Goal: Task Accomplishment & Management: Complete application form

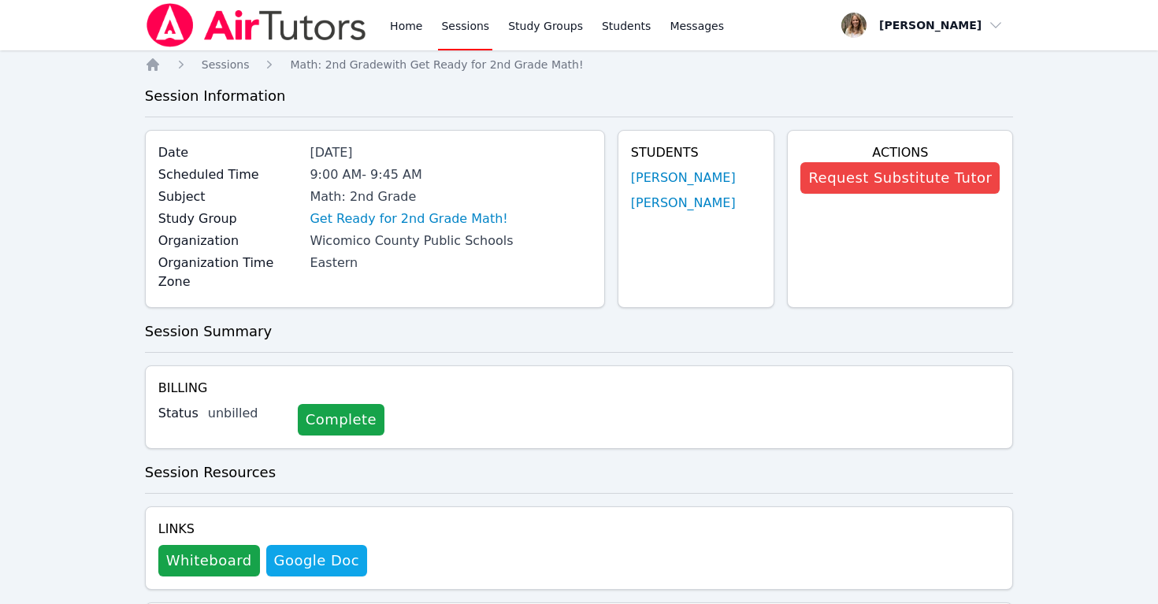
click at [461, 21] on link "Sessions" at bounding box center [465, 25] width 54 height 50
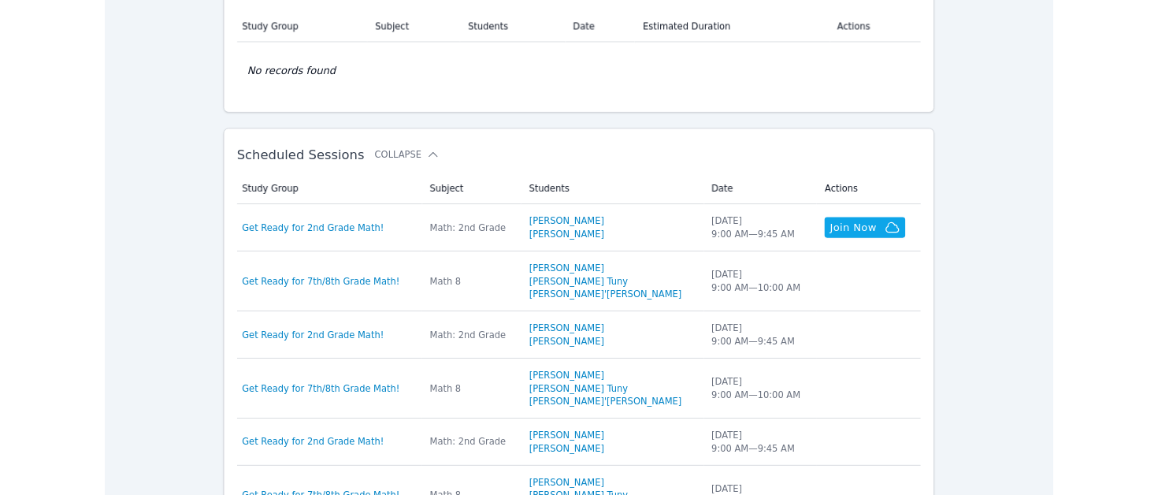
scroll to position [327, 0]
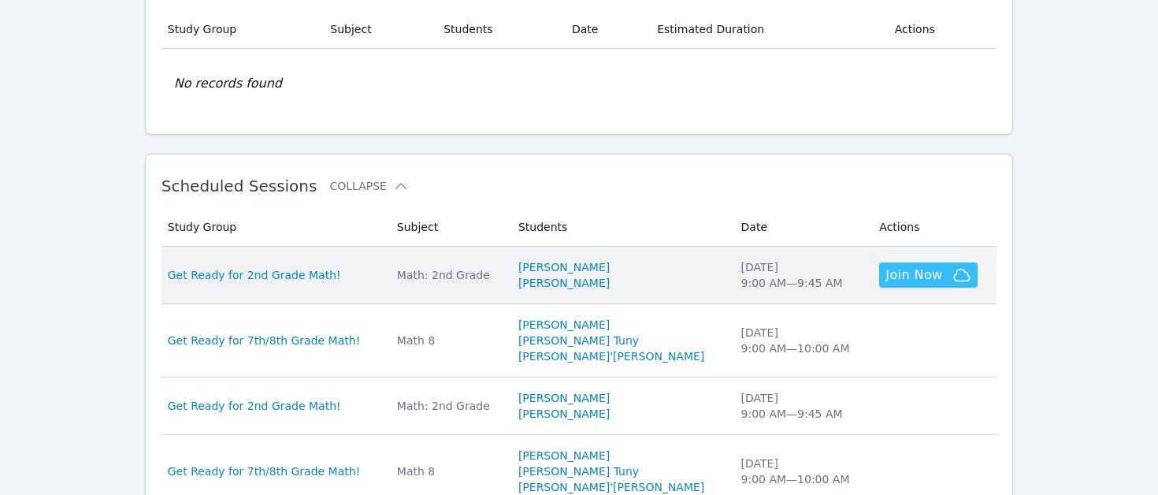
click at [899, 271] on span "Join Now" at bounding box center [913, 274] width 57 height 19
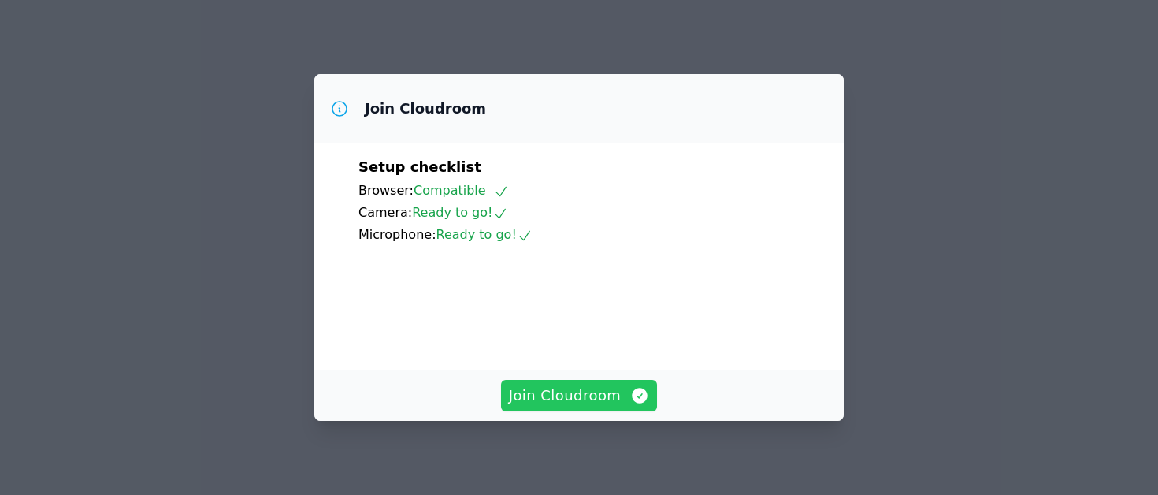
click at [577, 396] on span "Join Cloudroom" at bounding box center [579, 395] width 141 height 22
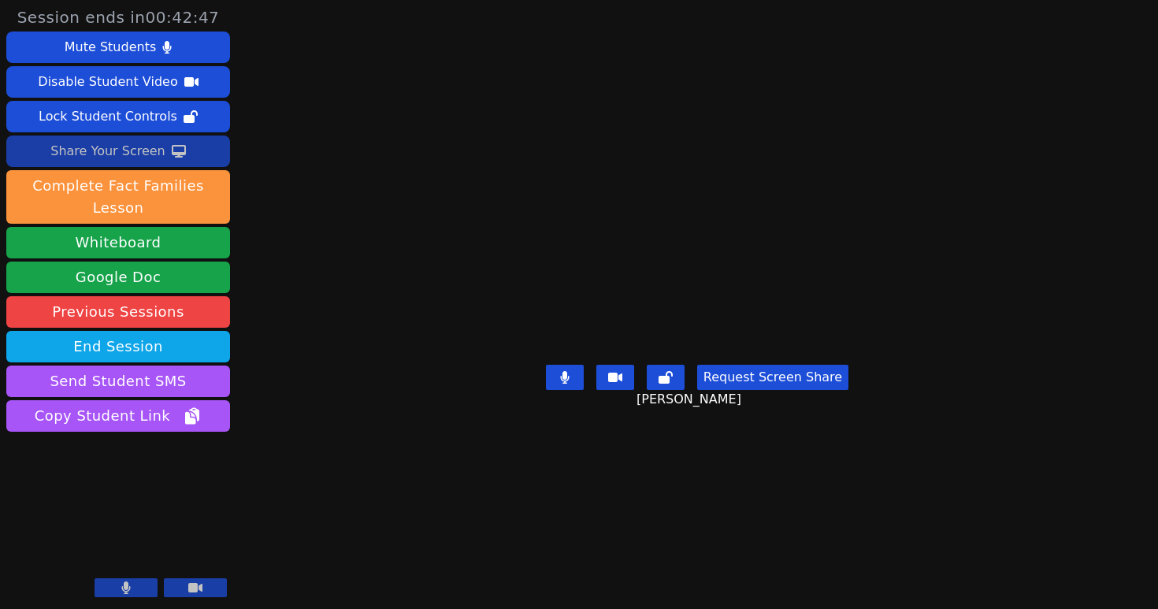
click at [121, 145] on div "Share Your Screen" at bounding box center [107, 151] width 115 height 25
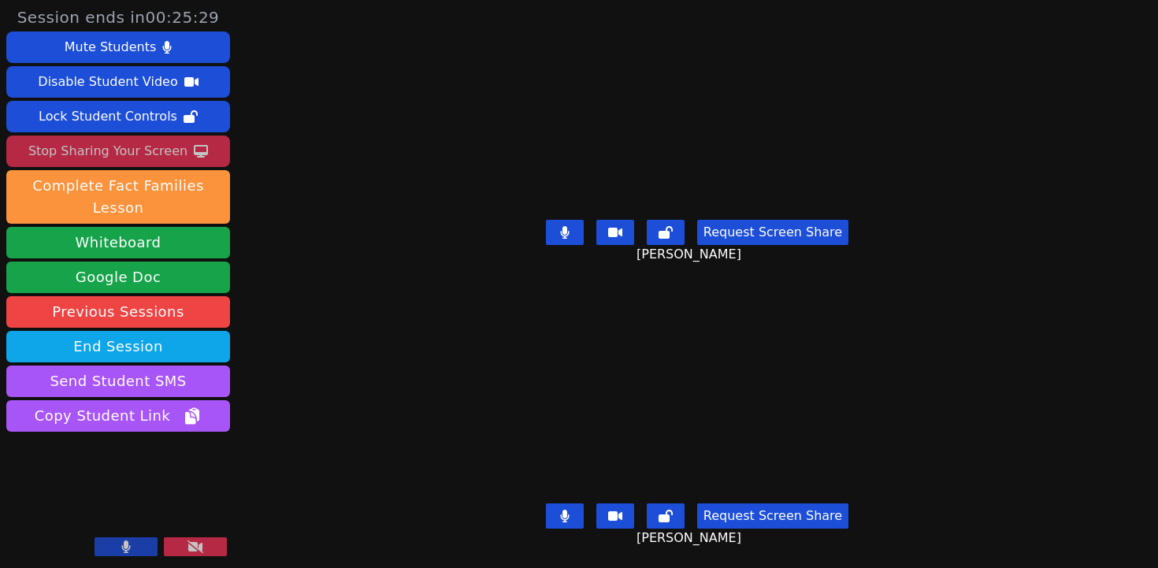
click at [570, 224] on button at bounding box center [565, 232] width 38 height 25
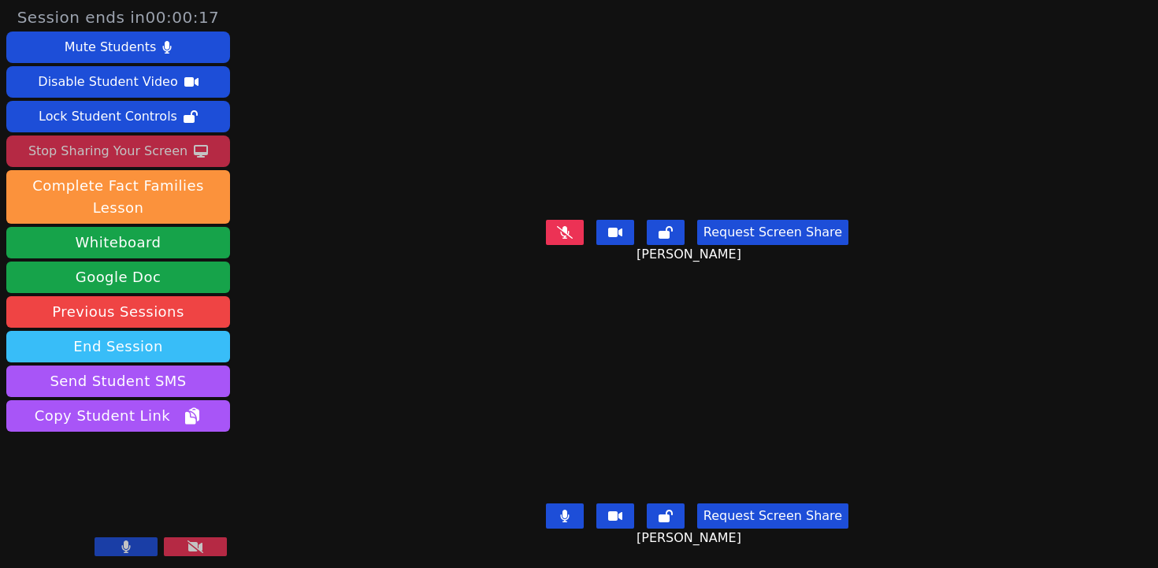
click at [184, 349] on button "End Session" at bounding box center [118, 347] width 224 height 32
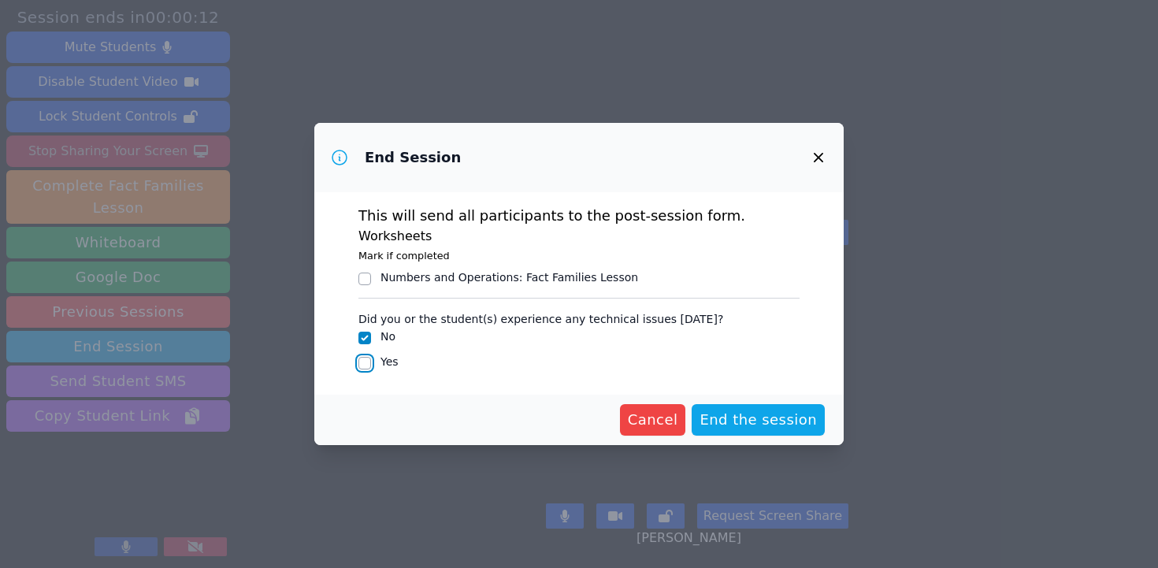
click at [363, 362] on input "Yes" at bounding box center [364, 363] width 13 height 13
checkbox input "true"
checkbox input "false"
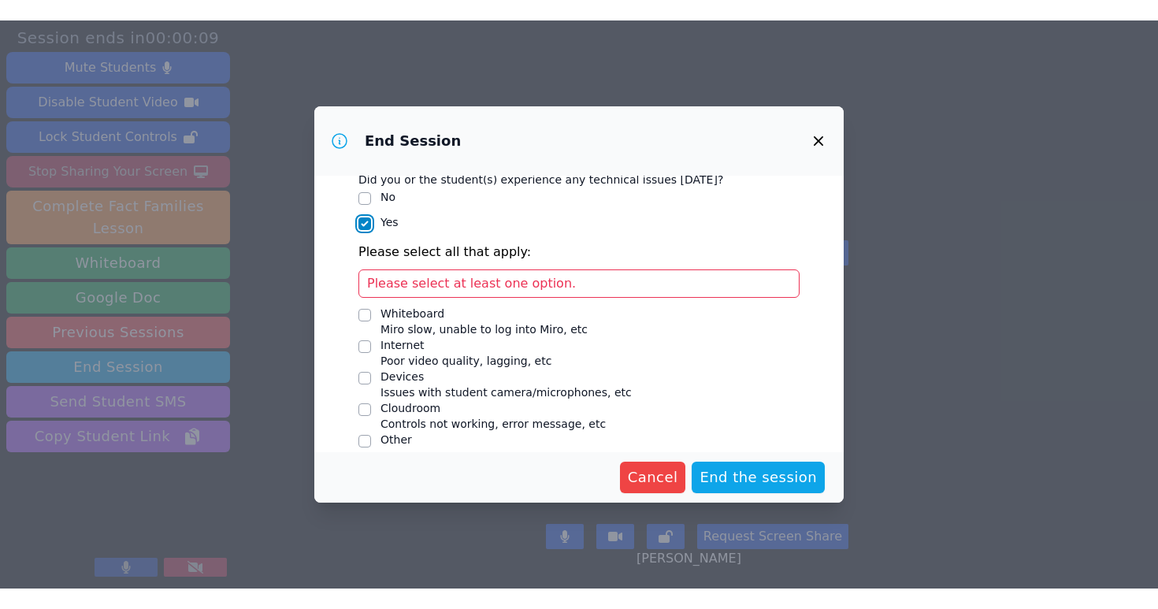
scroll to position [140, 0]
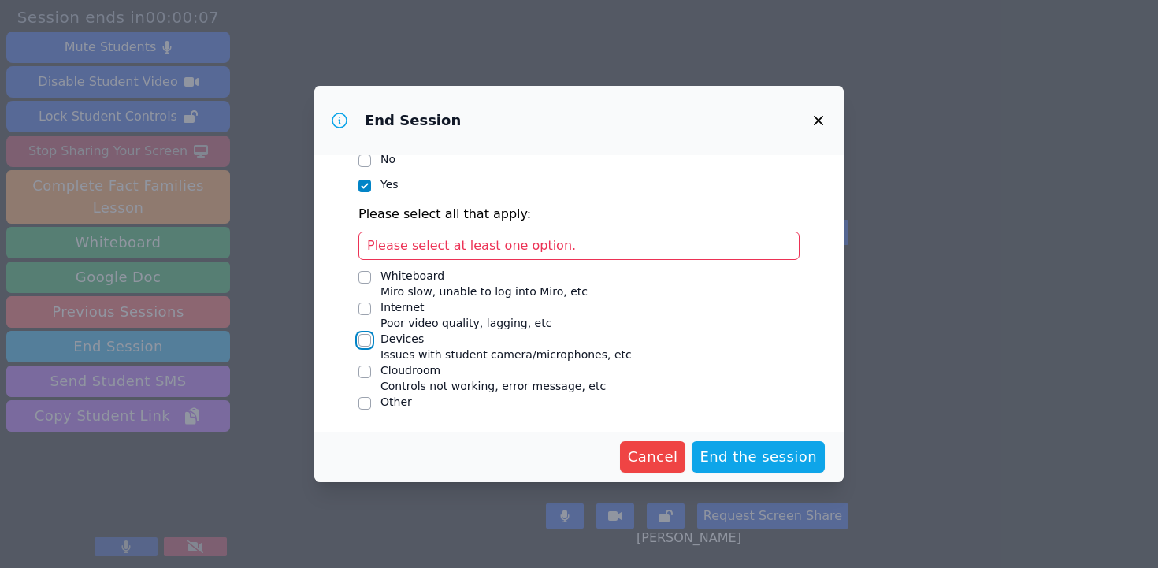
click at [364, 336] on input "Devices Issues with student camera/microphones, etc" at bounding box center [364, 340] width 13 height 13
checkbox input "true"
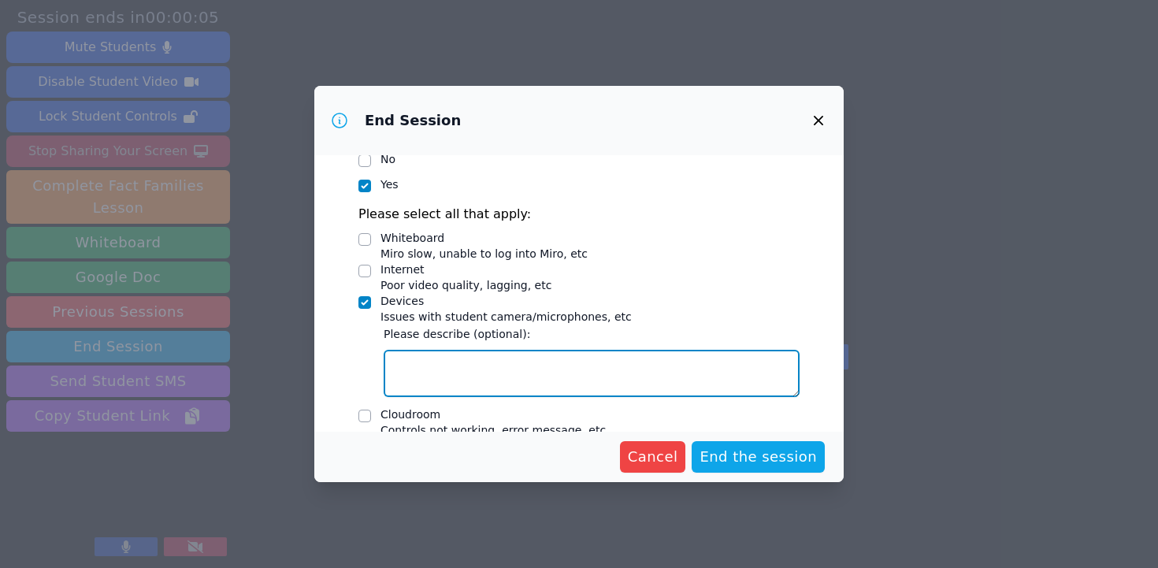
click at [399, 380] on textarea "Devices Issues with student camera/microphones, etc" at bounding box center [592, 373] width 416 height 47
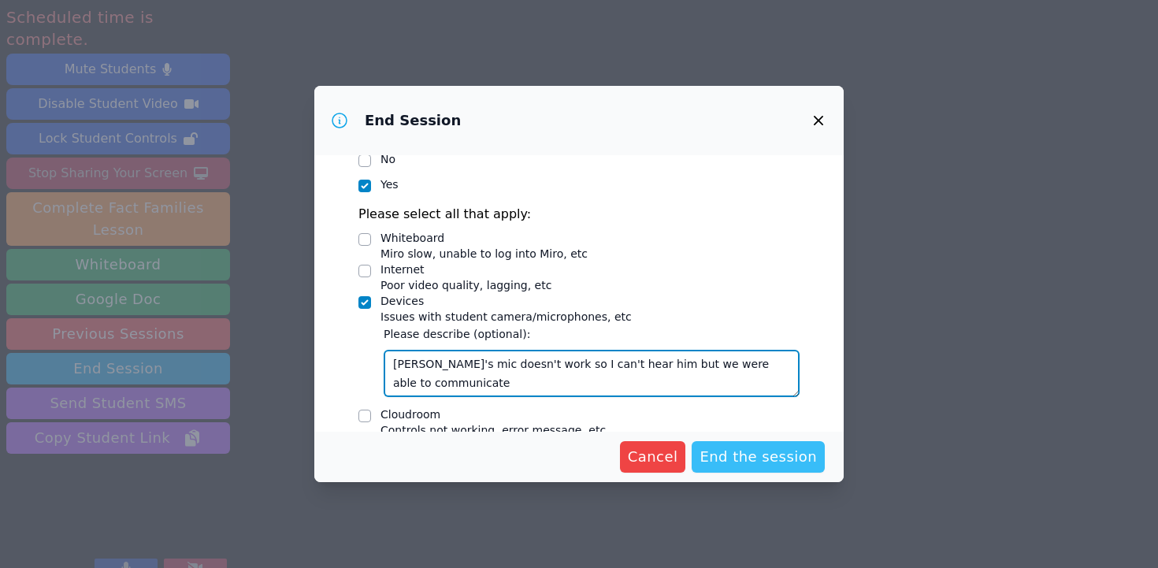
type textarea "[PERSON_NAME]'s mic doesn't work so I can't hear him but we were able to commun…"
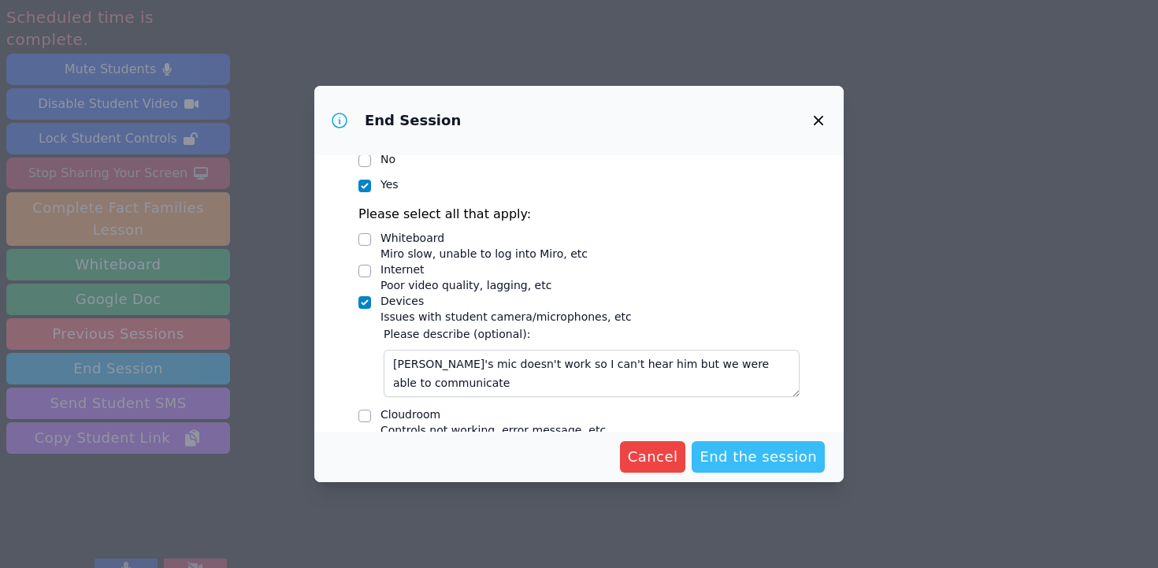
click at [784, 458] on span "End the session" at bounding box center [757, 457] width 117 height 22
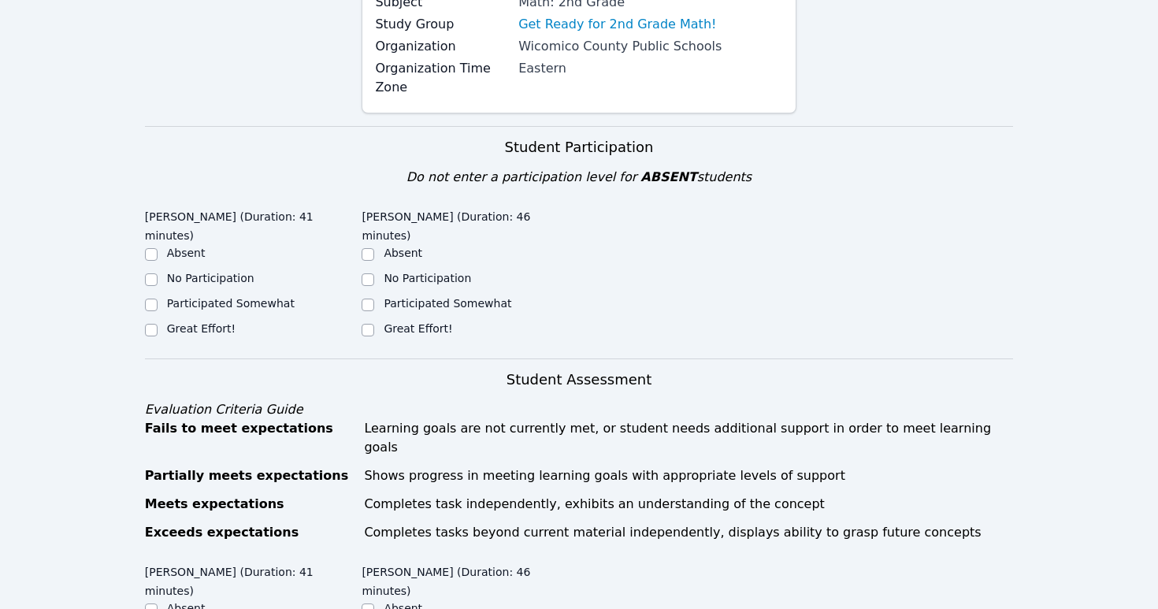
scroll to position [265, 0]
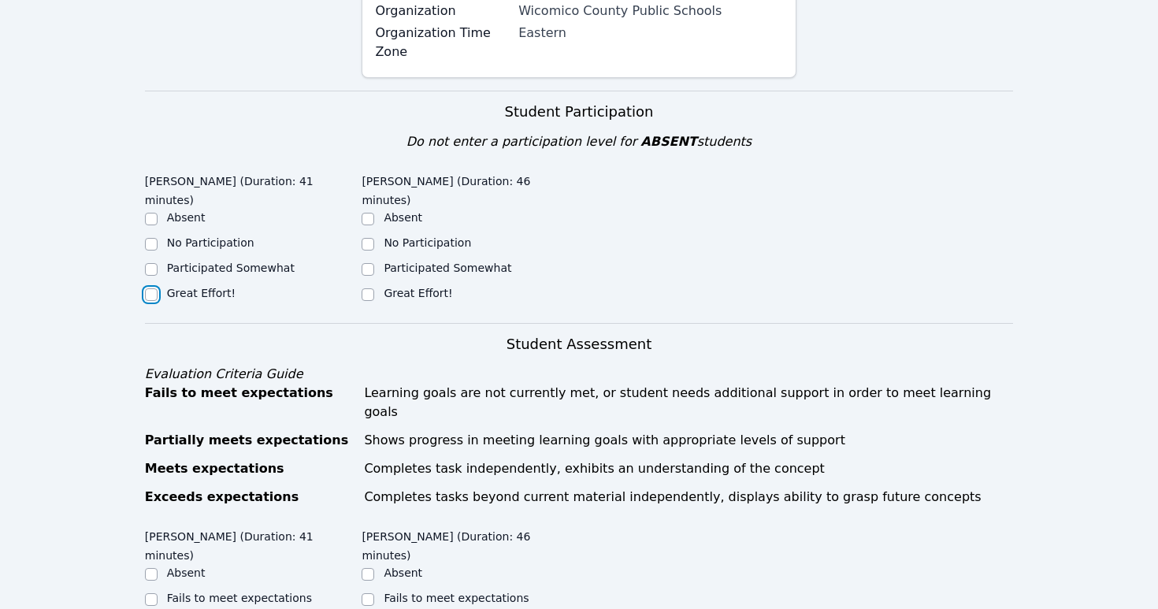
click at [150, 288] on input "Great Effort!" at bounding box center [151, 294] width 13 height 13
checkbox input "true"
click at [369, 288] on input "Great Effort!" at bounding box center [367, 294] width 13 height 13
checkbox input "true"
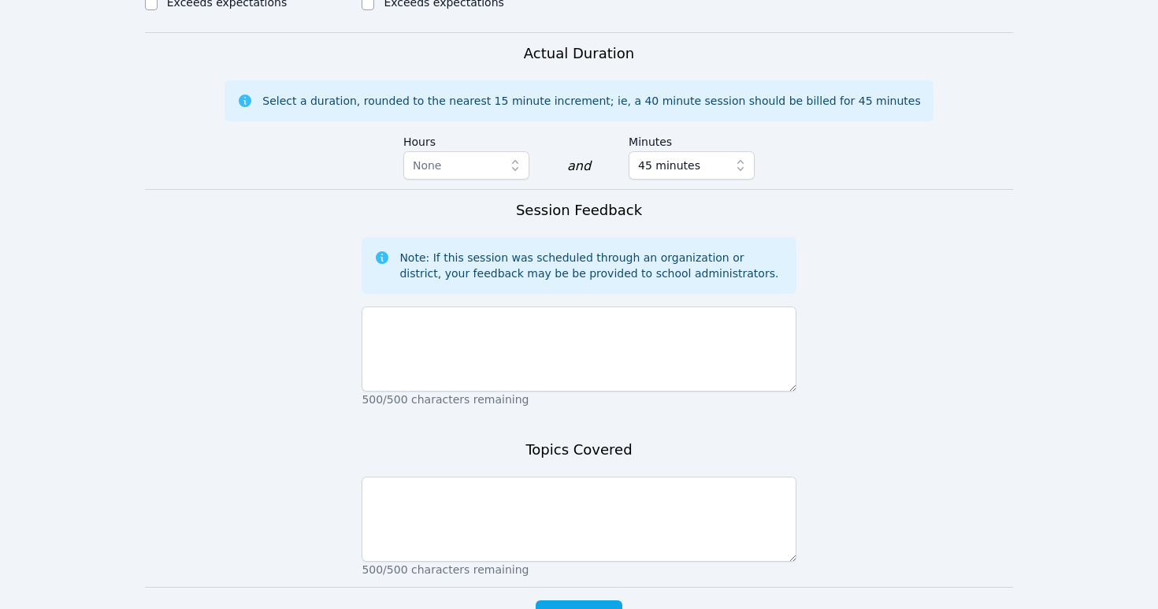
scroll to position [938, 0]
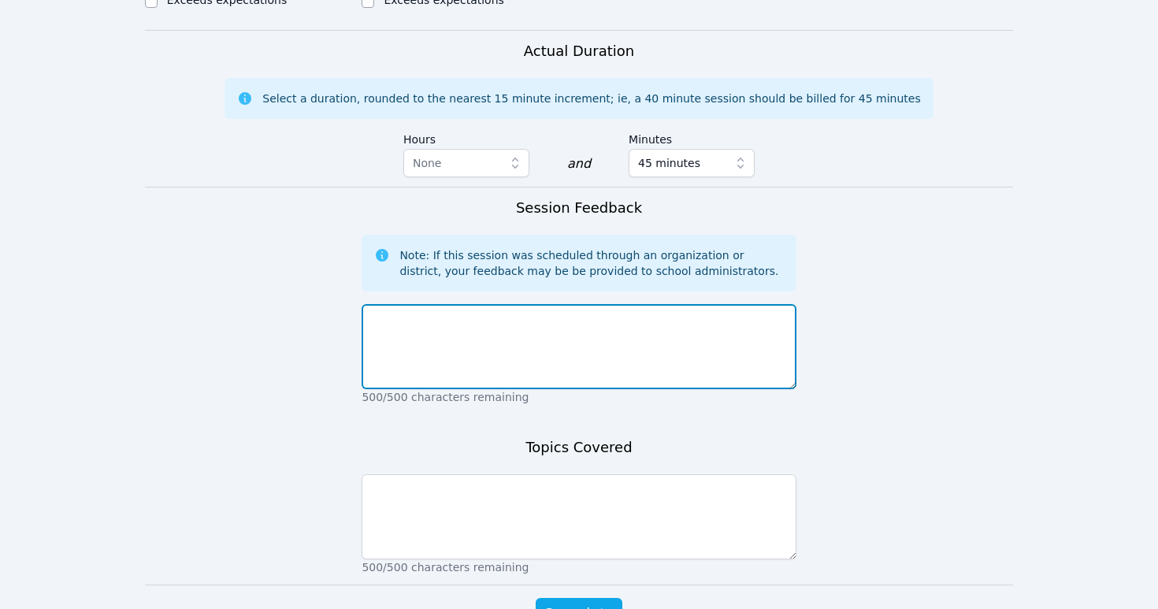
click at [479, 304] on textarea at bounding box center [578, 346] width 434 height 85
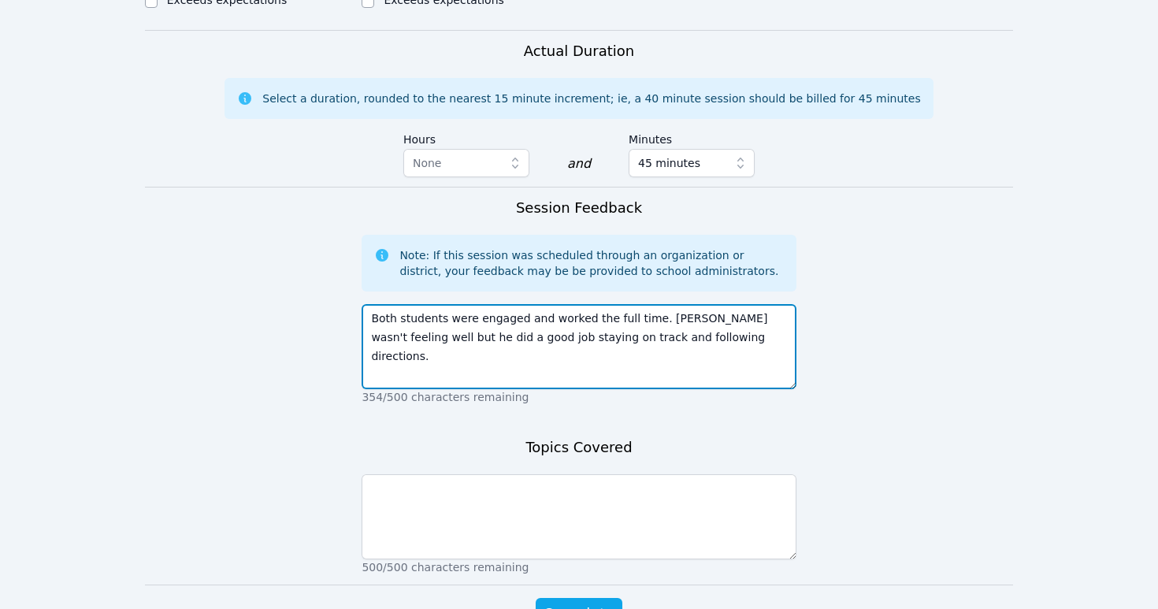
type textarea "Both students were engaged and worked the full time. [PERSON_NAME] wasn't feeli…"
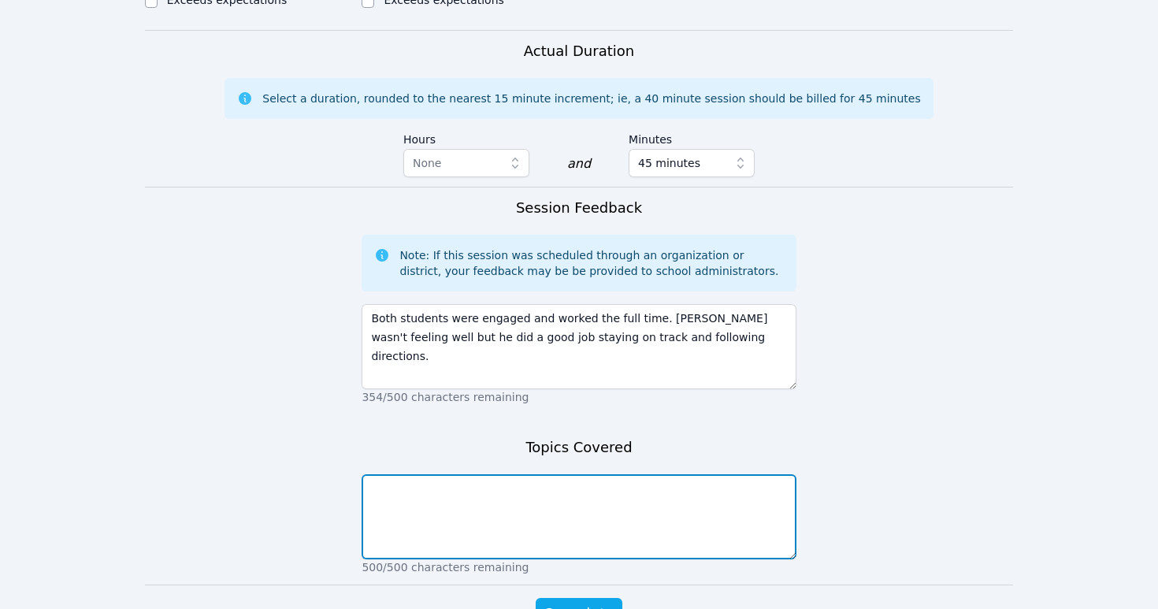
click at [534, 474] on textarea at bounding box center [578, 516] width 434 height 85
click at [372, 474] on textarea "We worked on counting on" at bounding box center [578, 516] width 434 height 85
drag, startPoint x: 544, startPoint y: 433, endPoint x: 474, endPoint y: 427, distance: 70.4
click at [474, 474] on textarea "Skip counting by 3, We worked on counting on" at bounding box center [578, 516] width 434 height 85
click at [532, 474] on textarea "Skip counting by 3, counting on" at bounding box center [578, 516] width 434 height 85
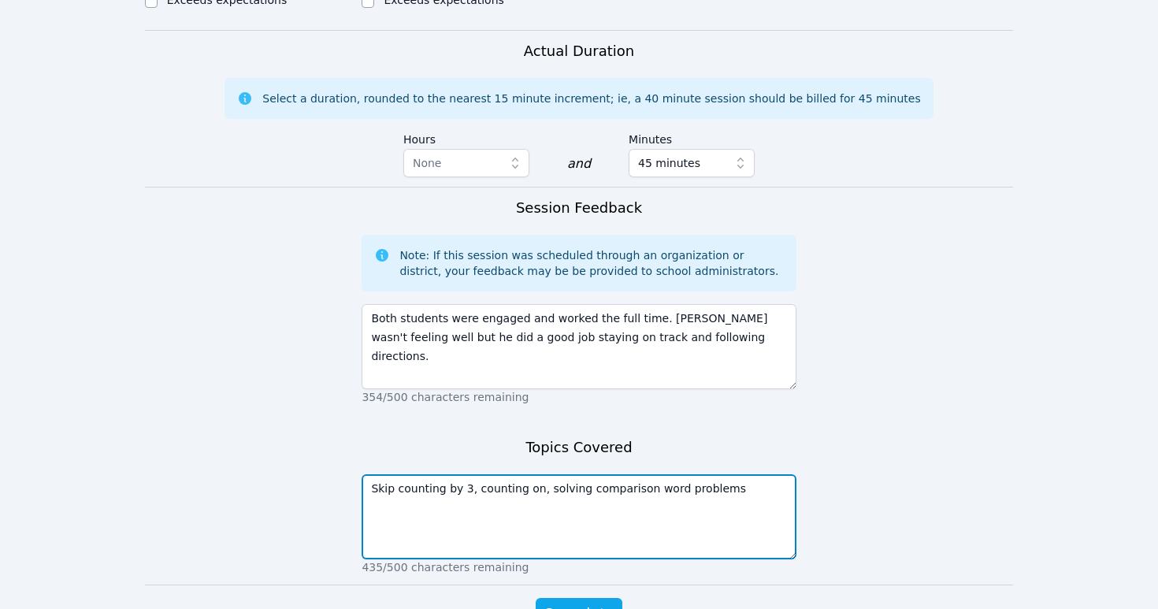
type textarea "Skip counting by 3, counting on, solving comparison word problems"
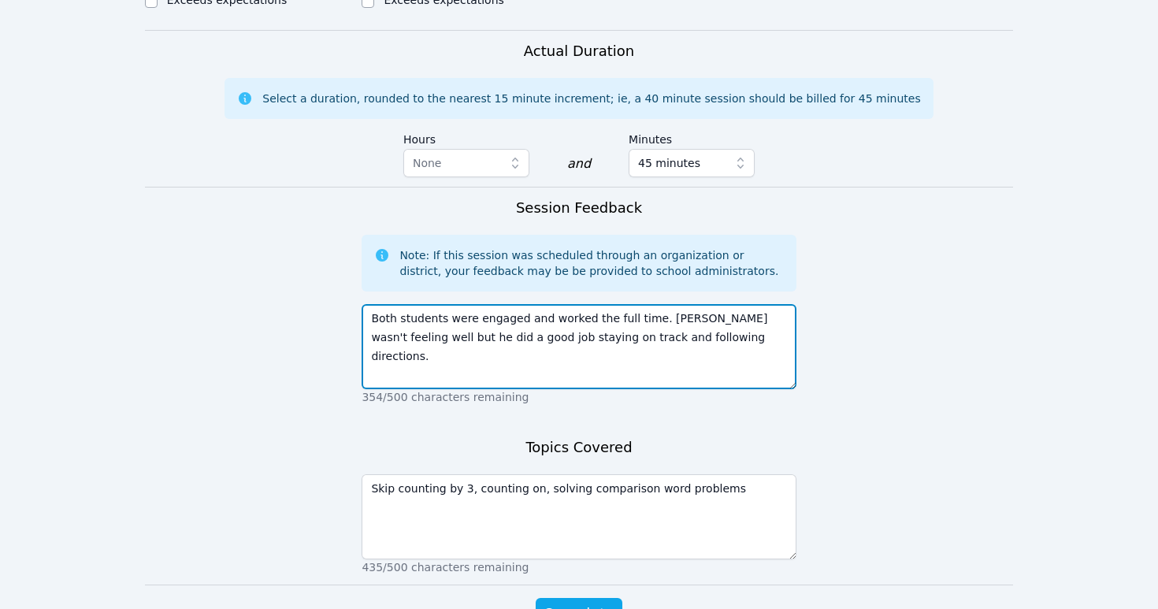
click at [723, 304] on textarea "Both students were engaged and worked the full time. [PERSON_NAME] wasn't feeli…" at bounding box center [578, 346] width 434 height 85
click at [736, 304] on textarea "Both students were engaged and worked the full time. [PERSON_NAME] wasn't feeli…" at bounding box center [578, 346] width 434 height 85
click at [650, 304] on textarea "Both students were engaged and worked the full time. [PERSON_NAME] wasn't feeli…" at bounding box center [578, 346] width 434 height 85
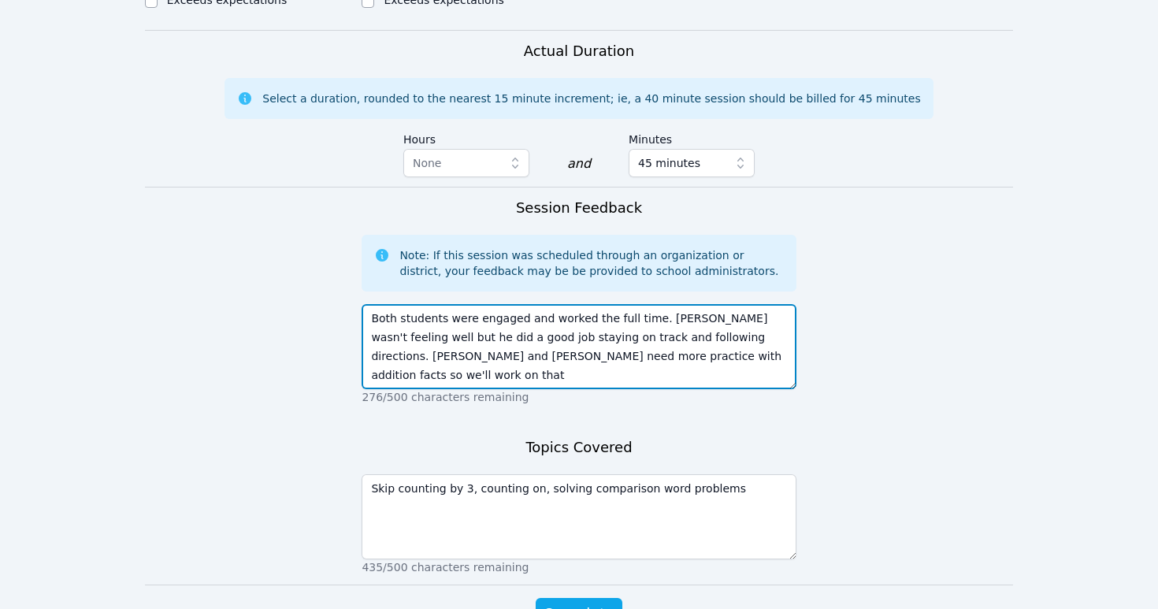
click at [618, 304] on textarea "Both students were engaged and worked the full time. [PERSON_NAME] wasn't feeli…" at bounding box center [578, 346] width 434 height 85
click at [723, 304] on textarea "Both students were engaged and worked the full time. [PERSON_NAME] wasn't feeli…" at bounding box center [578, 346] width 434 height 85
click at [449, 304] on textarea "Both students were engaged and worked the full time. [PERSON_NAME] wasn't feeli…" at bounding box center [578, 346] width 434 height 85
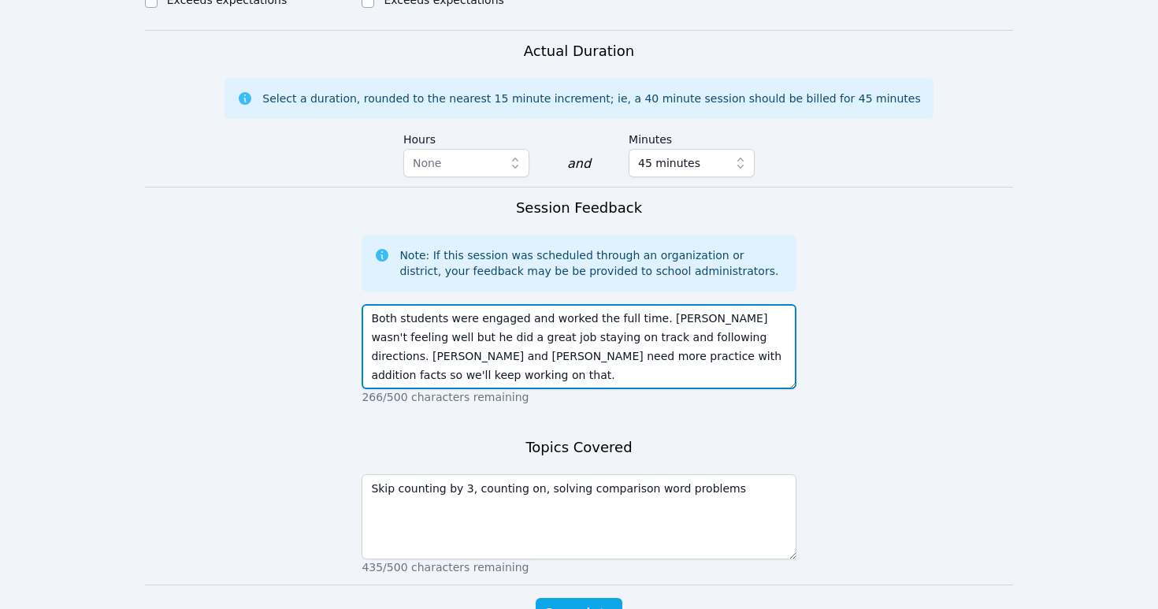
type textarea "Both students were engaged and worked the full time. [PERSON_NAME] wasn't feeli…"
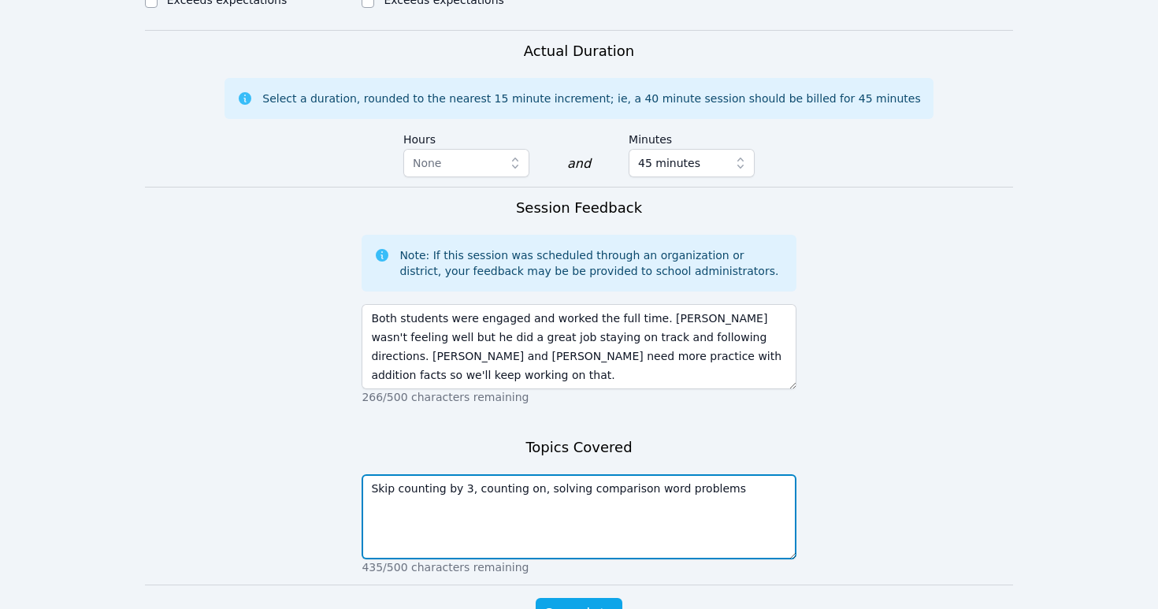
click at [473, 474] on textarea "Skip counting by 3, counting on, solving comparison word problems" at bounding box center [578, 516] width 434 height 85
type textarea "Skip counting by 3, addition by counting on, solving comparison word problems"
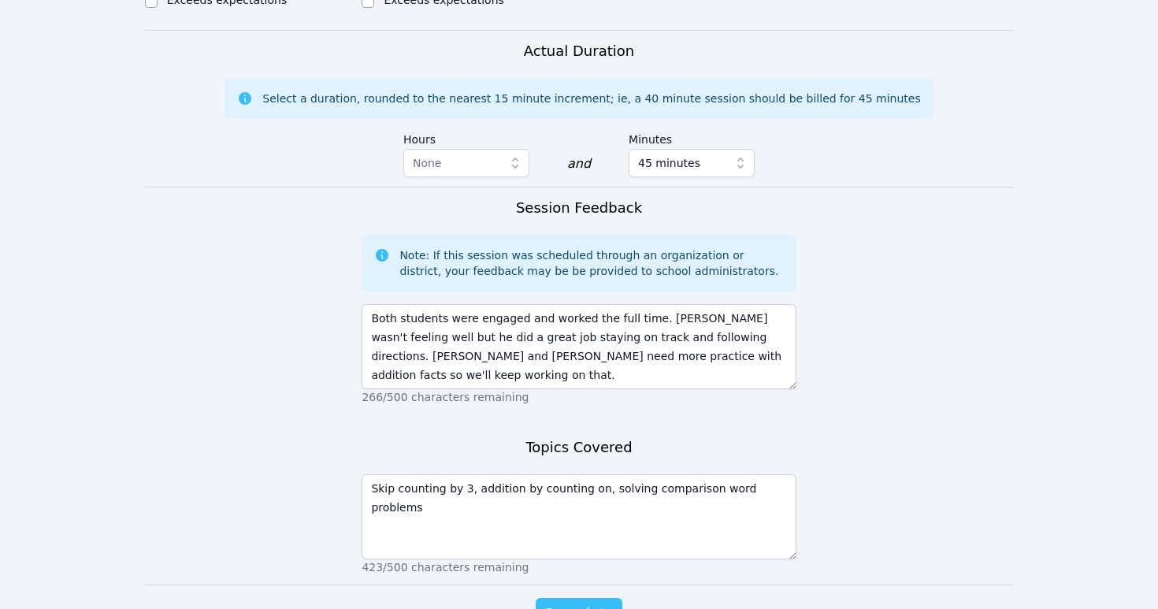
click at [566, 494] on span "Complete" at bounding box center [578, 613] width 71 height 22
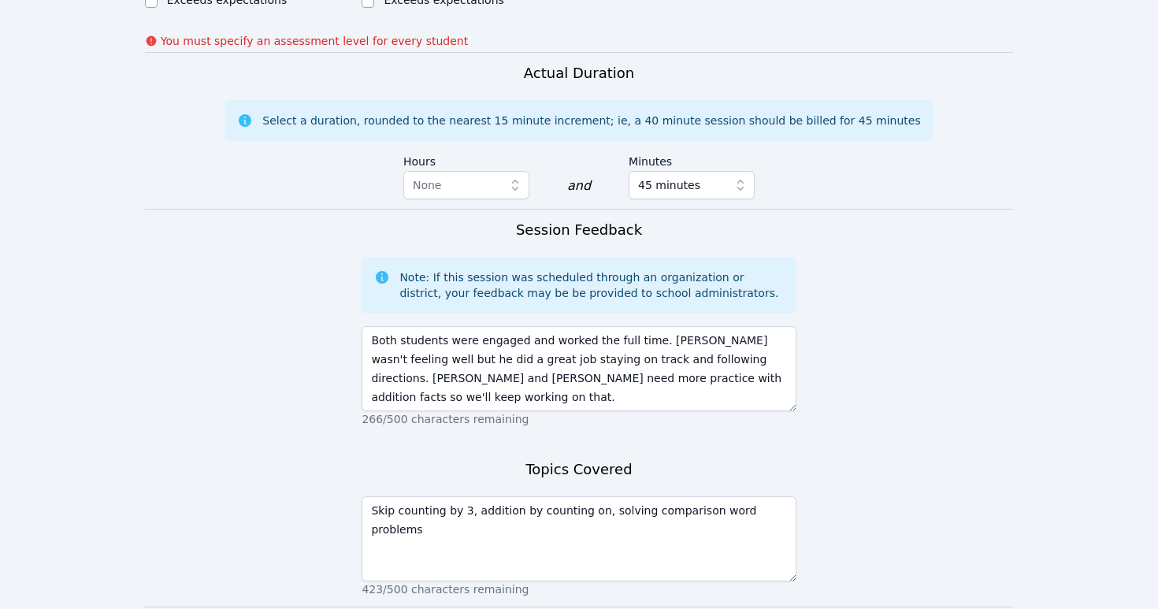
scroll to position [960, 0]
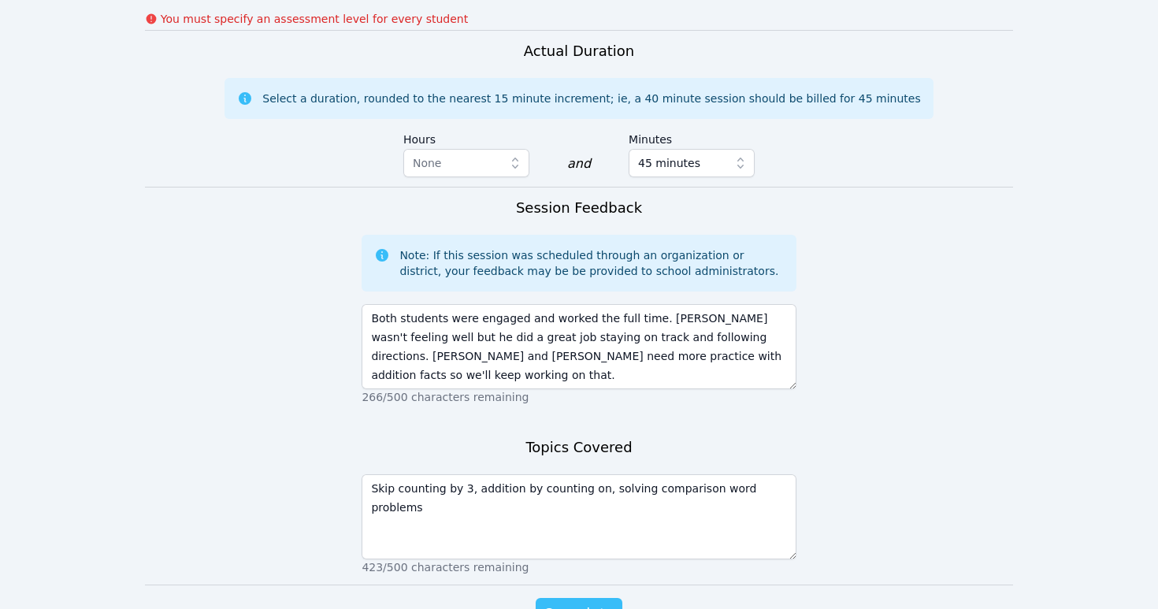
click at [579, 494] on span "Complete" at bounding box center [578, 613] width 71 height 22
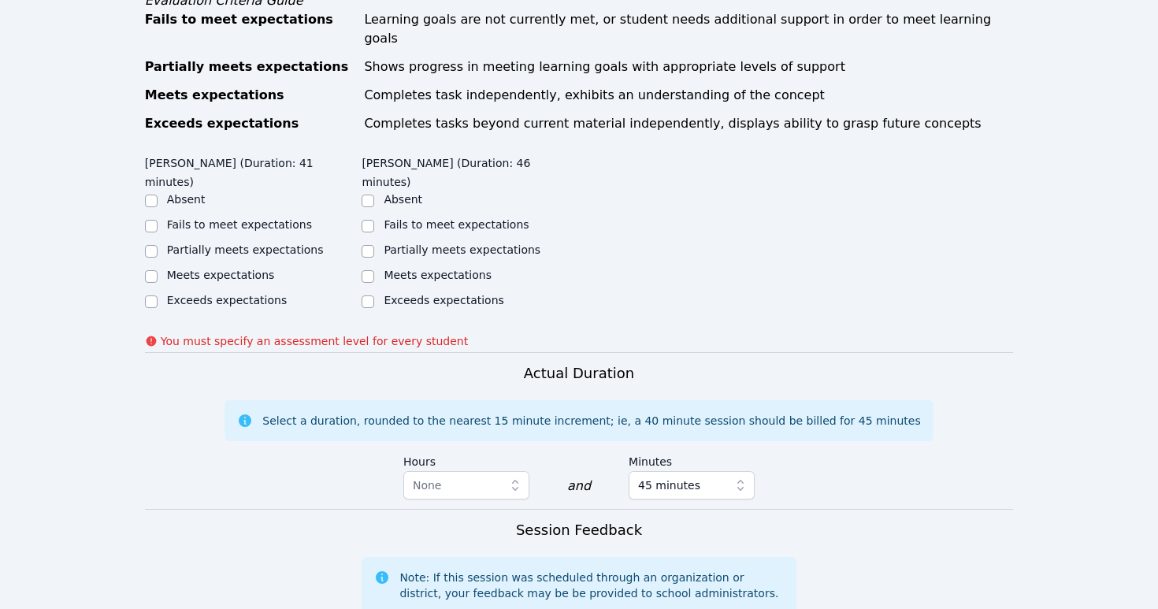
scroll to position [604, 0]
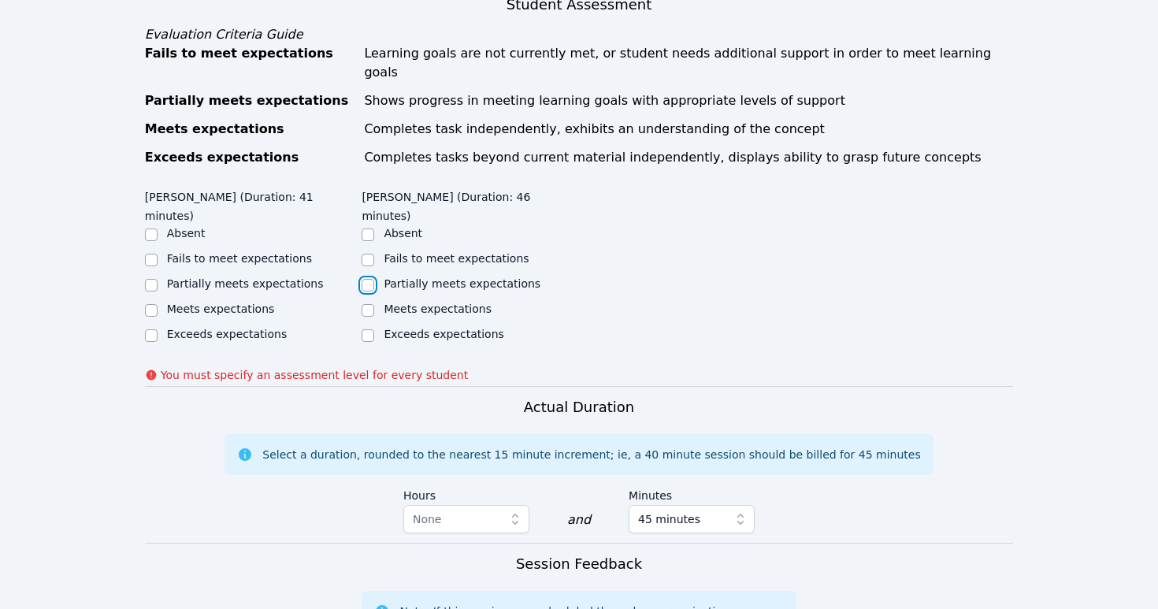
click at [373, 279] on input "Partially meets expectations" at bounding box center [367, 285] width 13 height 13
checkbox input "true"
click at [150, 279] on input "Partially meets expectations" at bounding box center [151, 285] width 13 height 13
checkbox input "true"
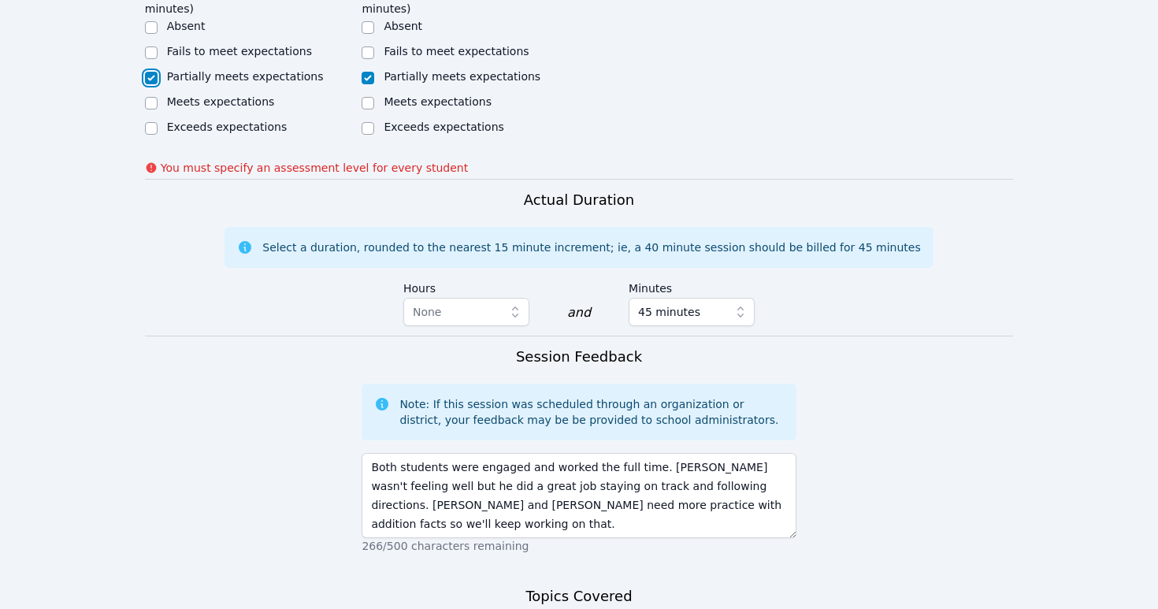
scroll to position [999, 0]
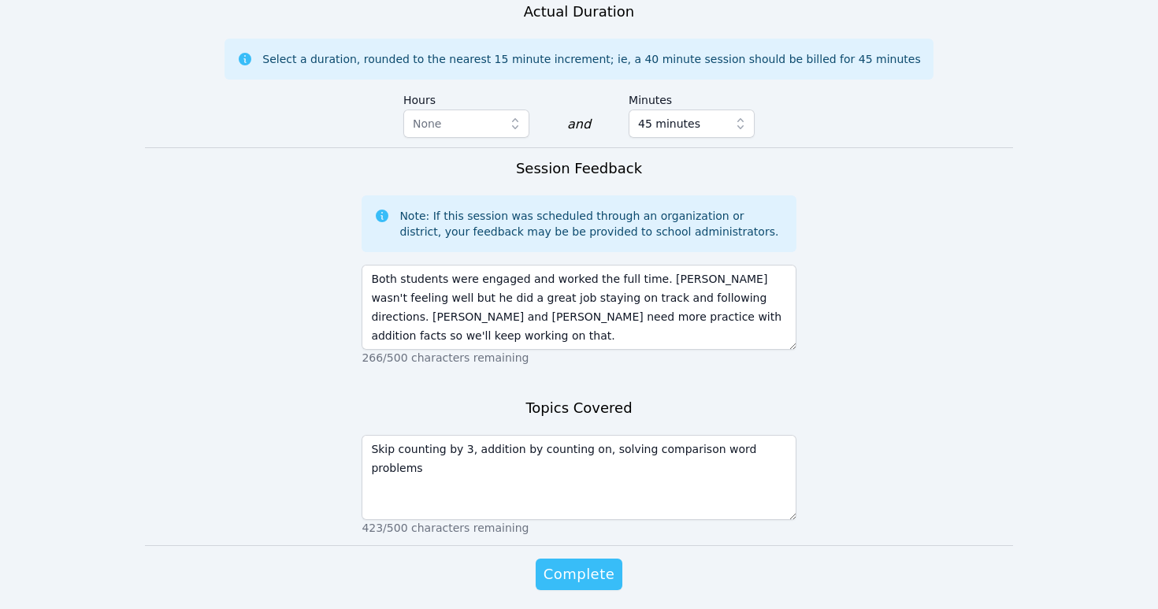
click at [569, 494] on span "Complete" at bounding box center [578, 574] width 71 height 22
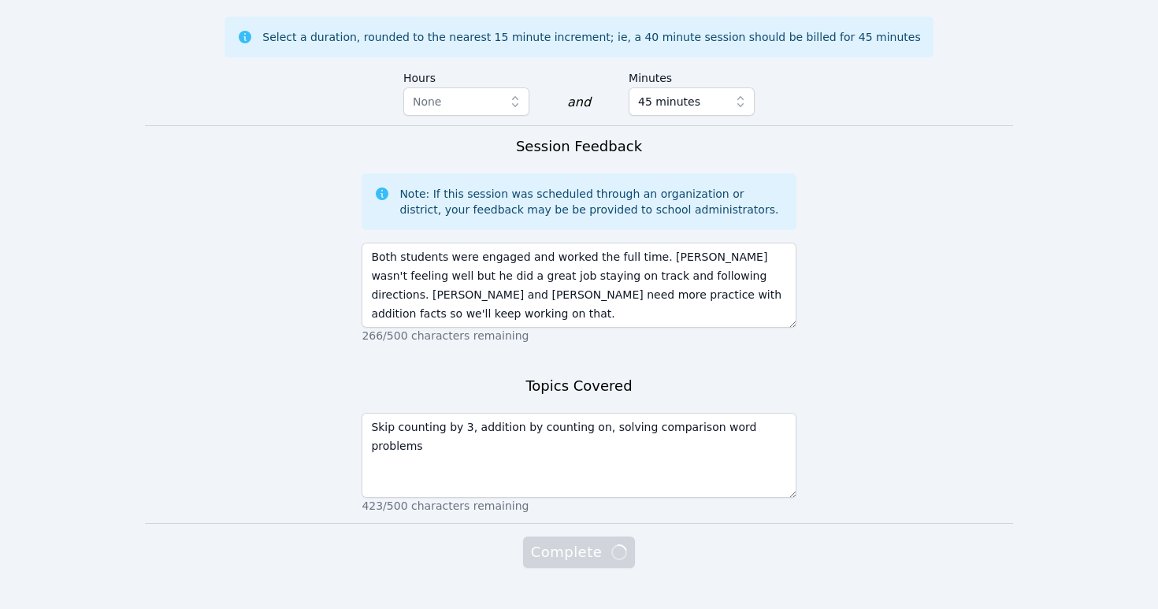
scroll to position [977, 0]
